Goal: Task Accomplishment & Management: Manage account settings

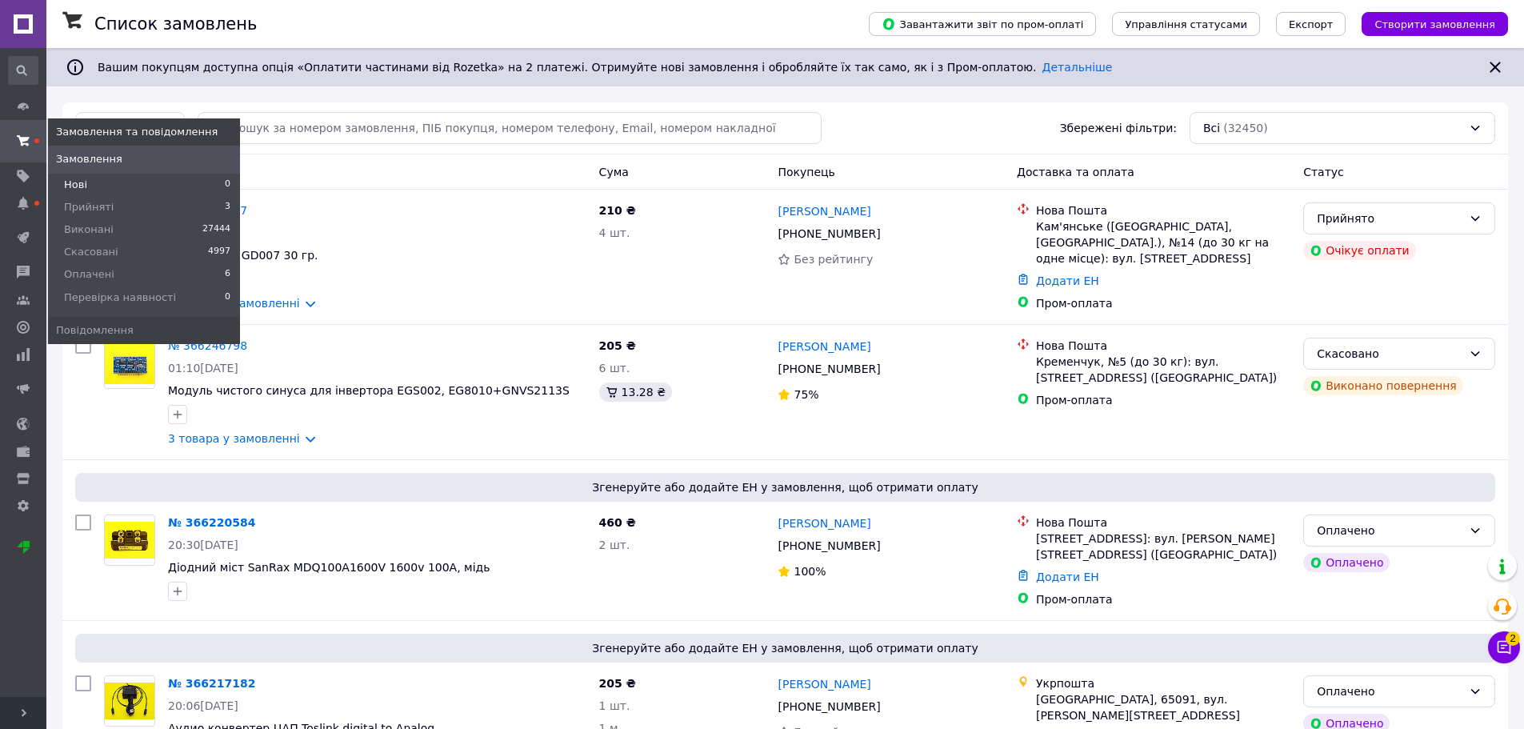
click at [107, 181] on li "Нові 0" at bounding box center [144, 185] width 192 height 22
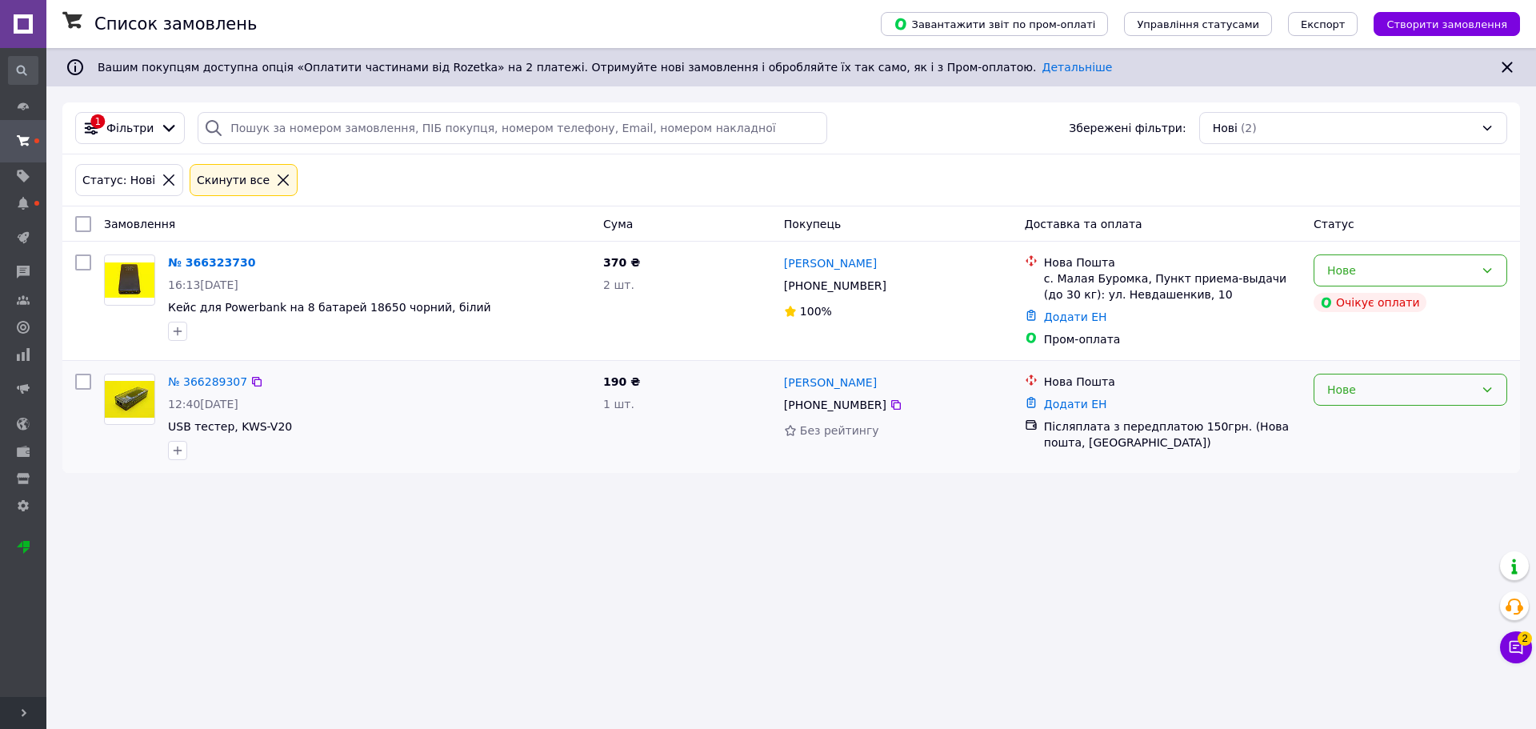
click at [1332, 395] on div "Нове" at bounding box center [1401, 390] width 147 height 18
click at [1341, 430] on li "Прийнято" at bounding box center [1411, 425] width 192 height 29
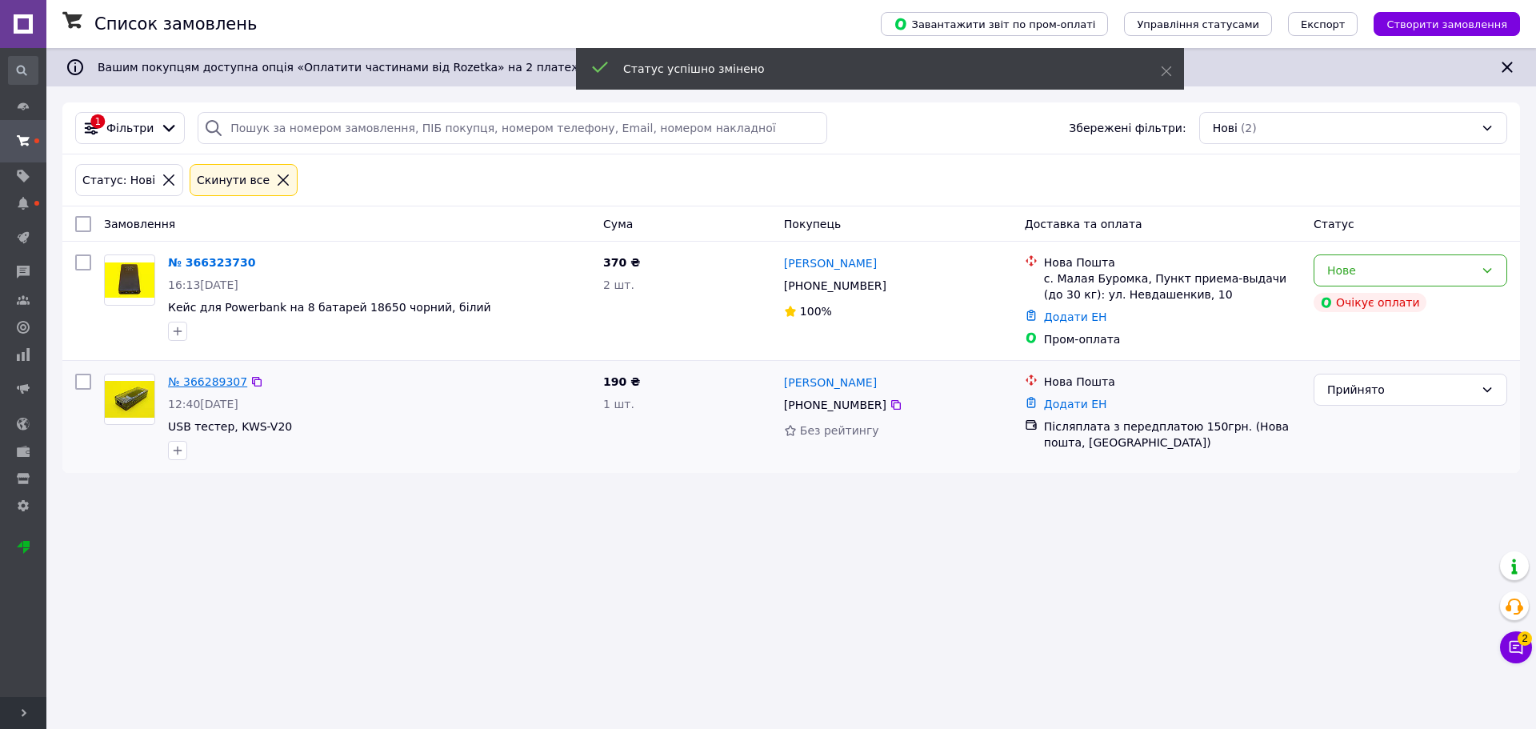
click at [214, 375] on link "№ 366289307" at bounding box center [207, 381] width 79 height 13
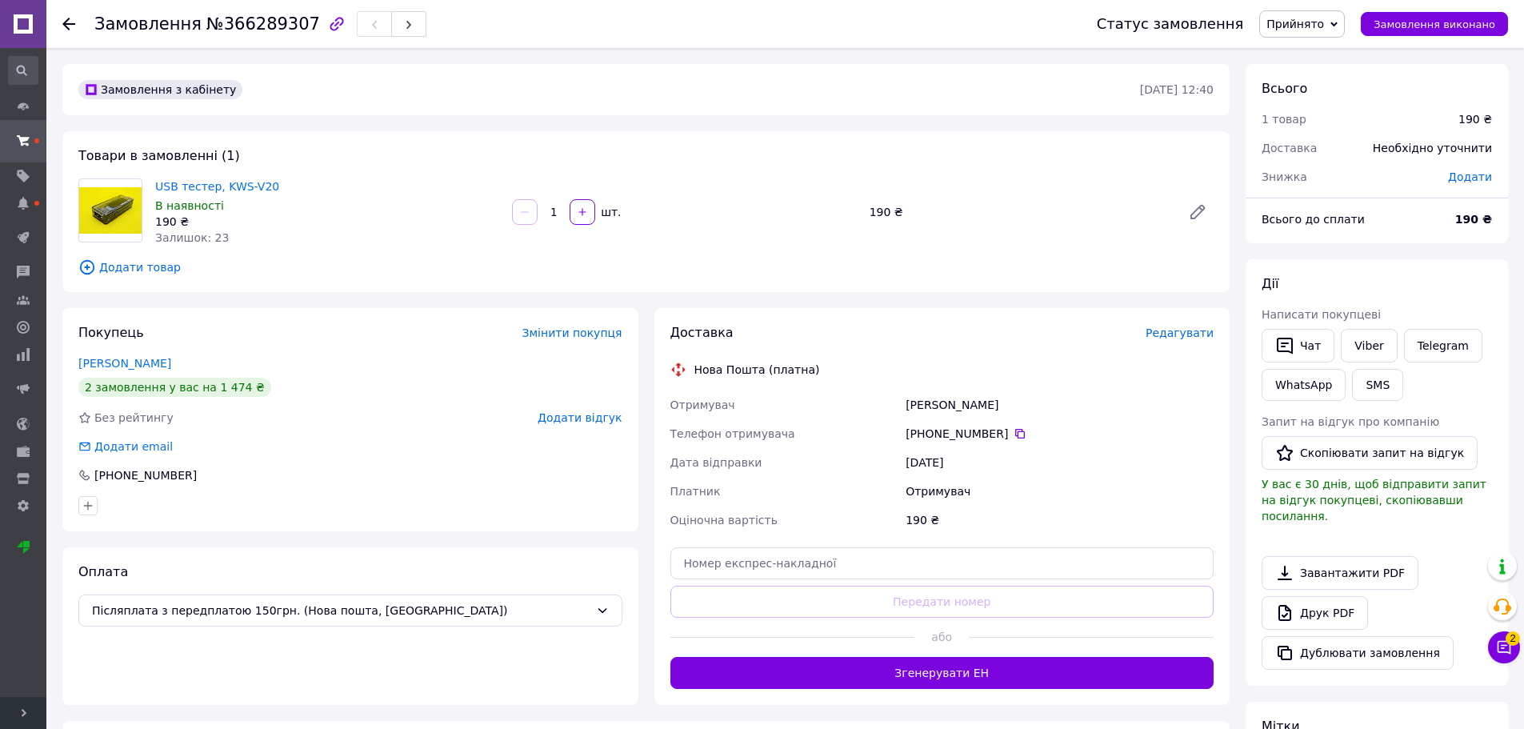
click at [71, 23] on use at bounding box center [68, 24] width 13 height 13
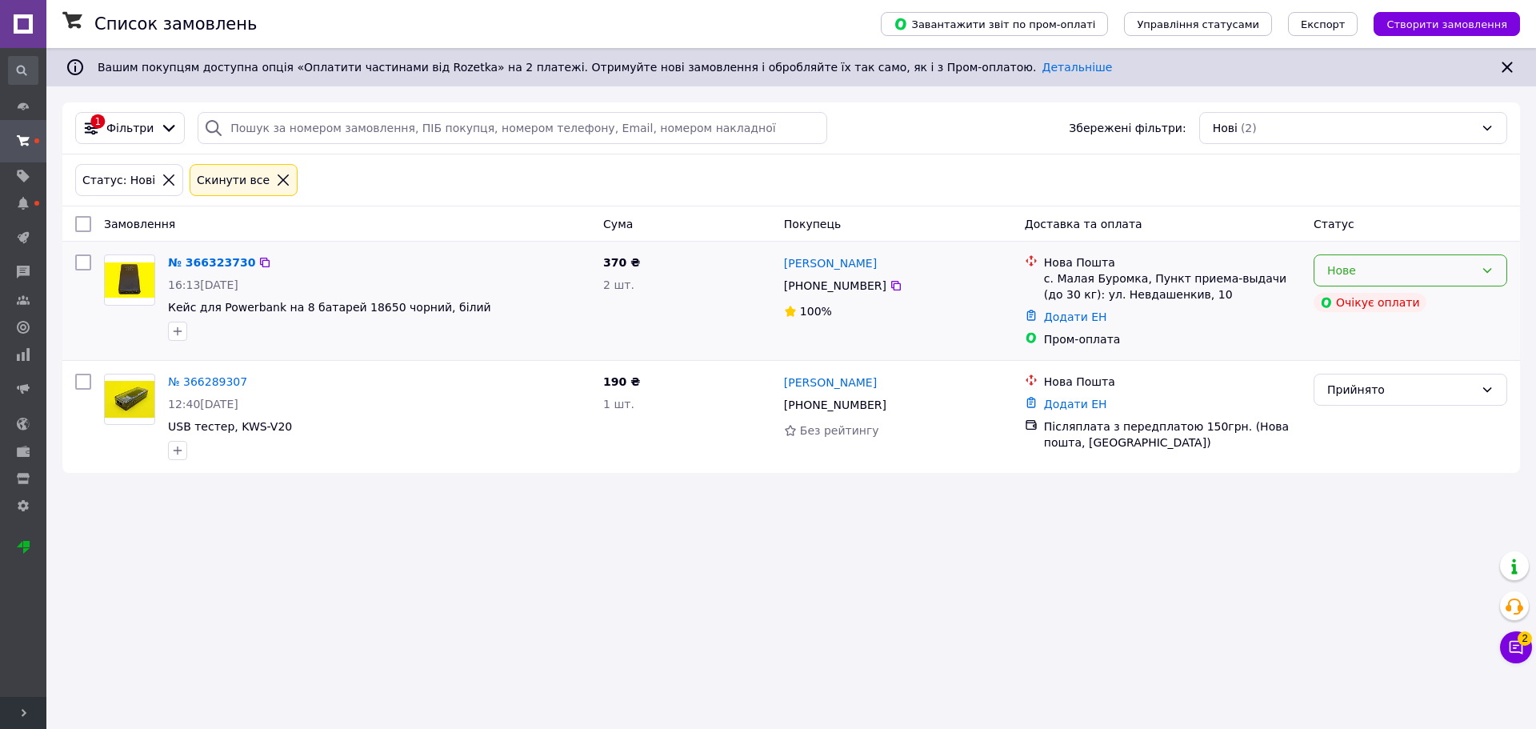
click at [1435, 280] on div "Нове" at bounding box center [1411, 270] width 194 height 32
click at [1428, 306] on li "Прийнято" at bounding box center [1411, 305] width 192 height 29
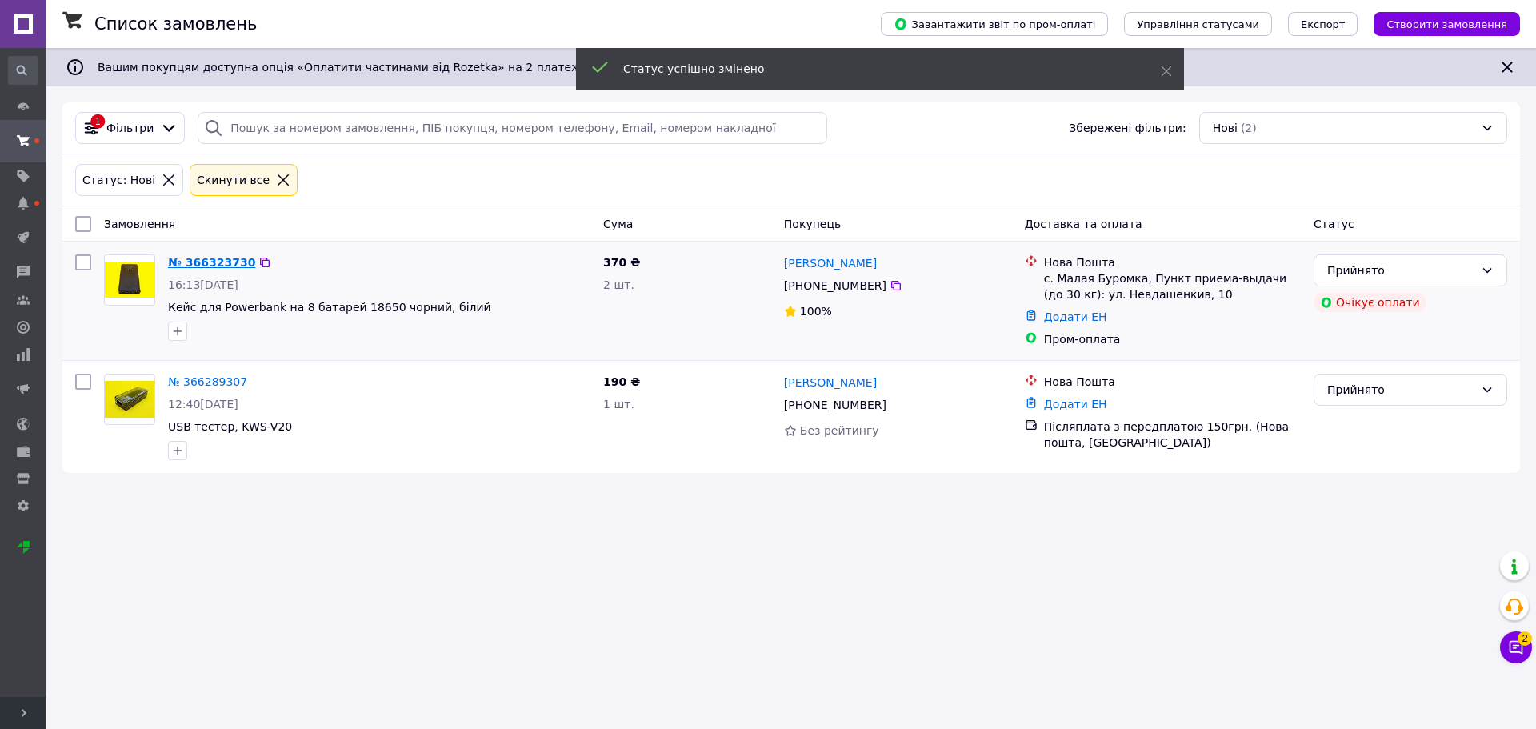
click at [213, 262] on link "№ 366323730" at bounding box center [211, 262] width 87 height 13
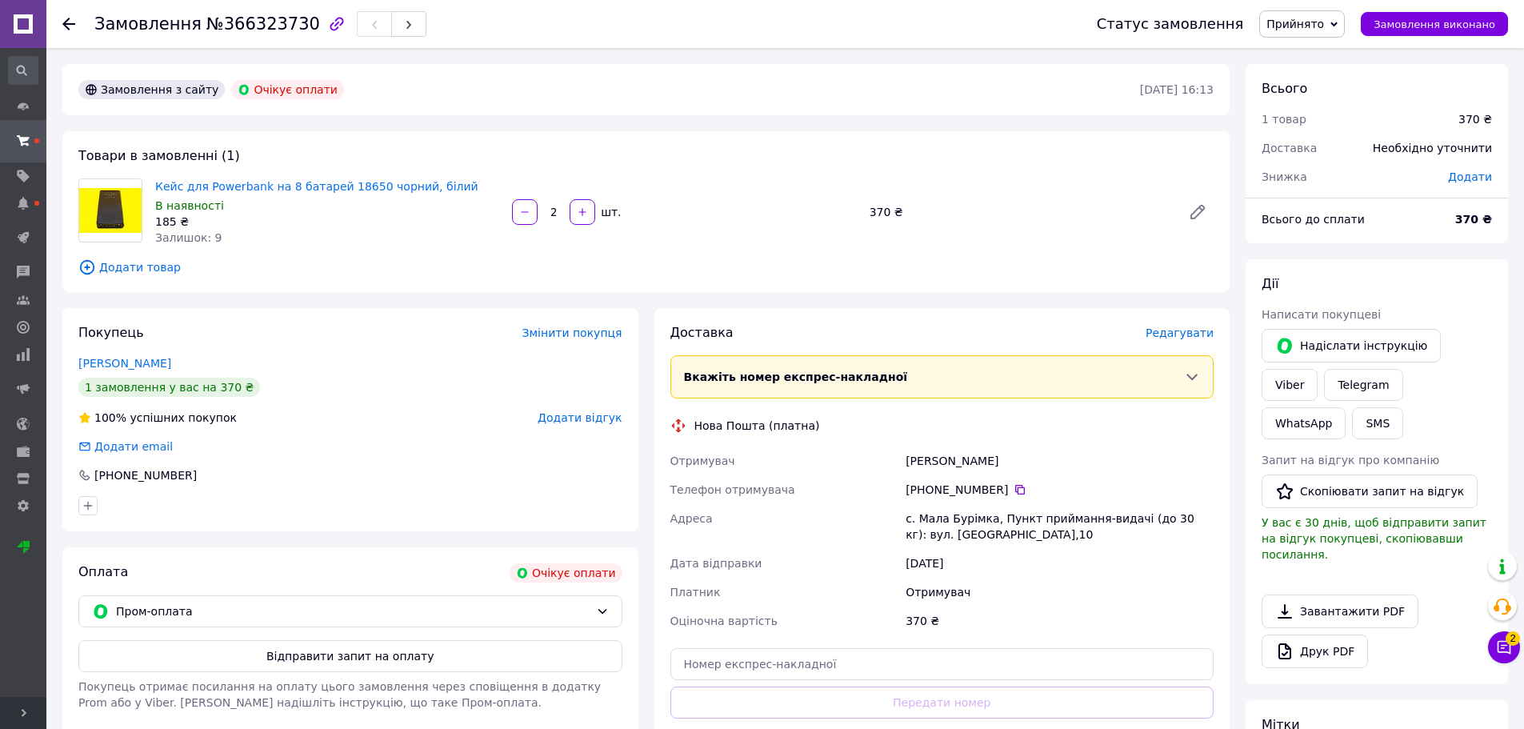
click at [1419, 291] on div "Дії" at bounding box center [1377, 284] width 230 height 18
click at [1318, 369] on link "Viber" at bounding box center [1290, 385] width 56 height 32
click at [64, 19] on icon at bounding box center [68, 24] width 13 height 13
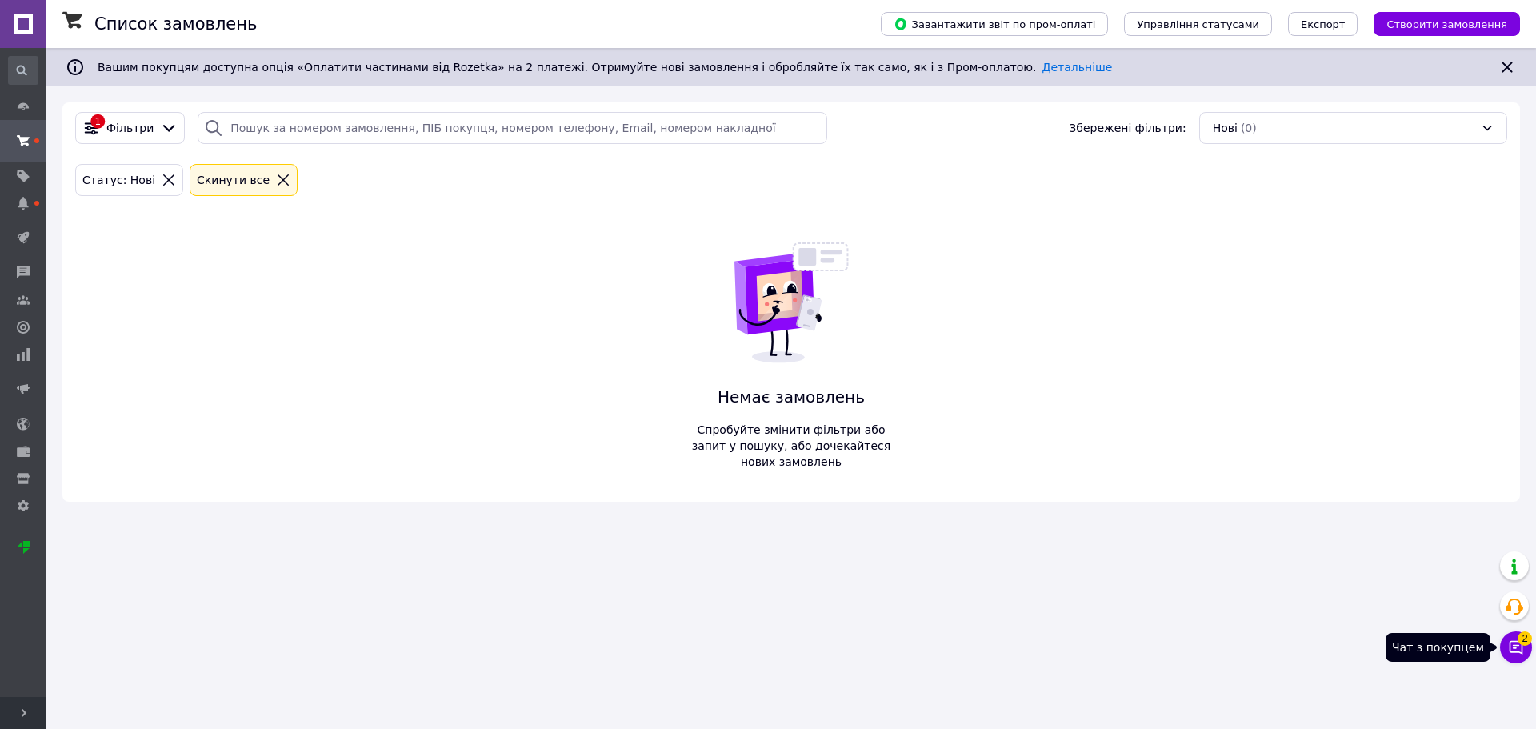
click at [1514, 651] on icon at bounding box center [1516, 647] width 16 height 16
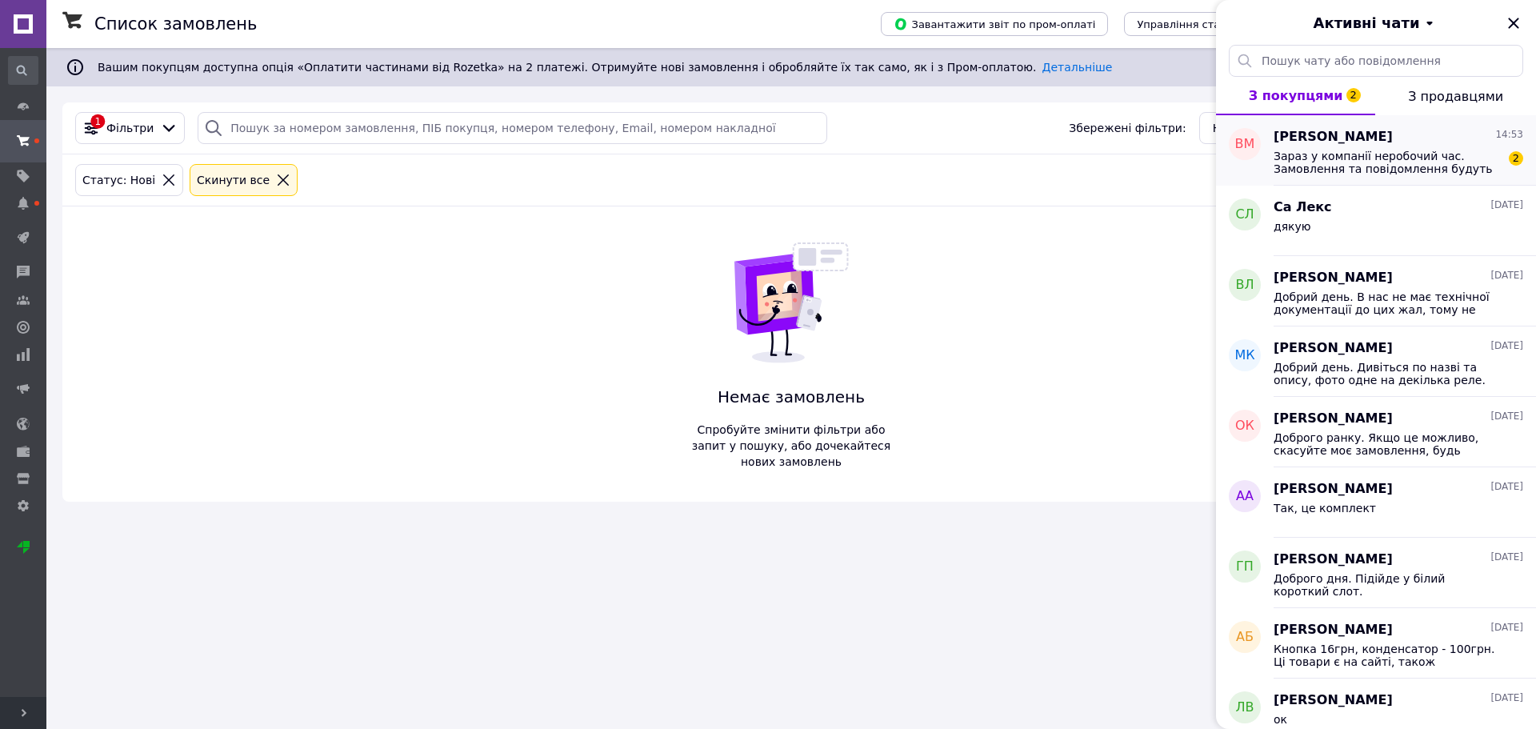
click at [1337, 154] on span "Зараз у компанії неробочий час. Замовлення та повідомлення будуть оброблені з 0…" at bounding box center [1387, 163] width 227 height 26
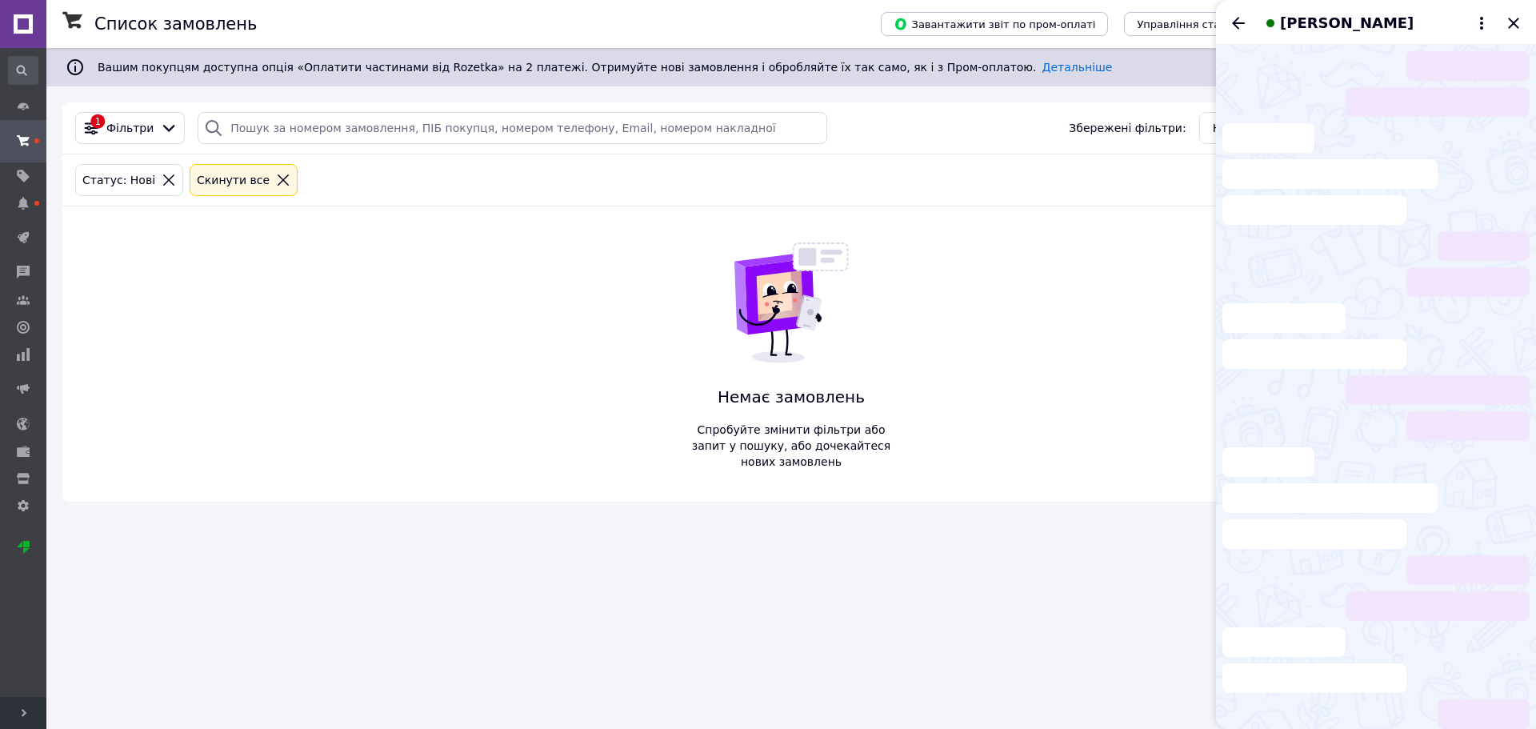
scroll to position [150, 0]
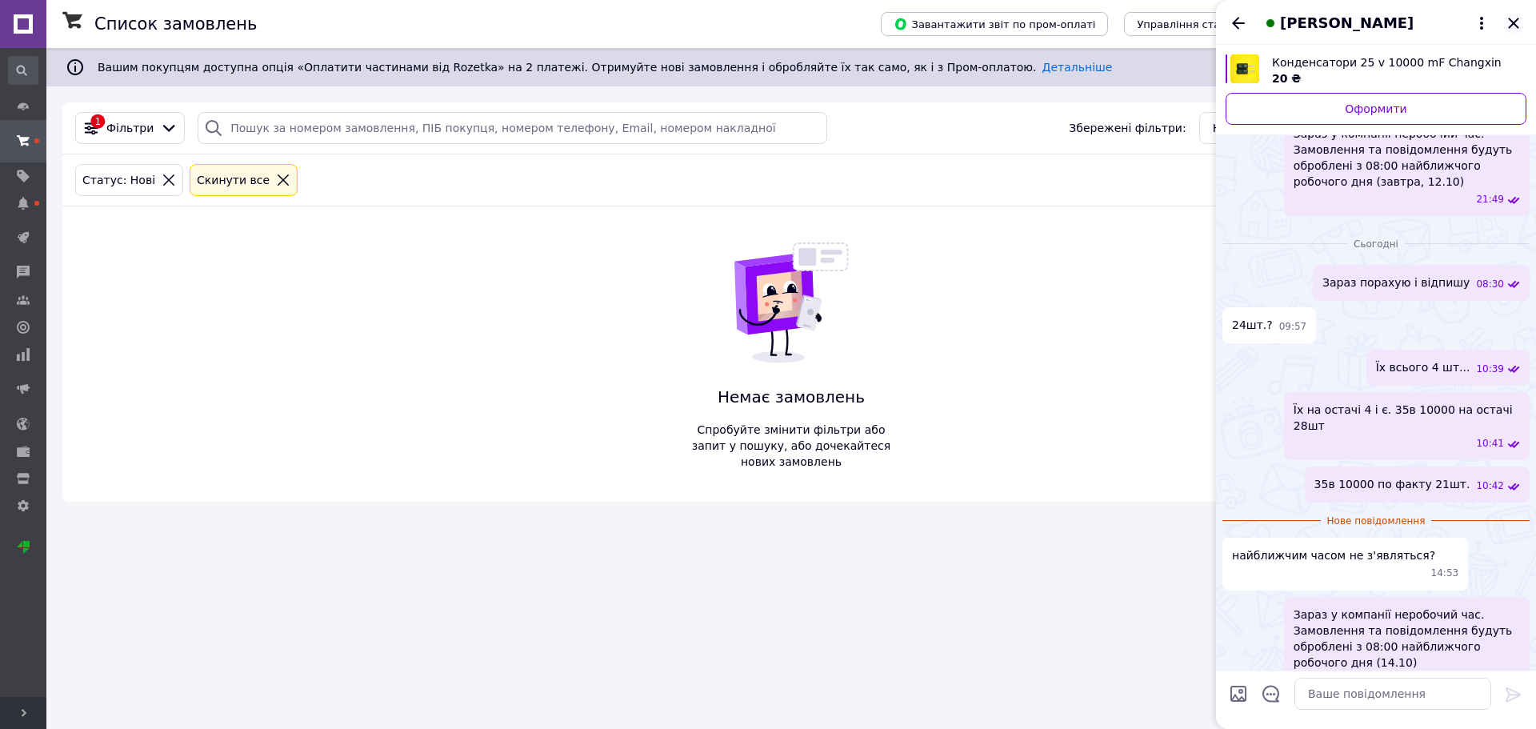
click at [1516, 26] on icon "Закрити" at bounding box center [1513, 23] width 10 height 10
